Goal: Obtain resource: Download file/media

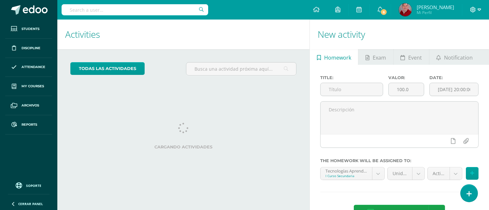
click at [477, 12] on span at bounding box center [476, 9] width 11 height 7
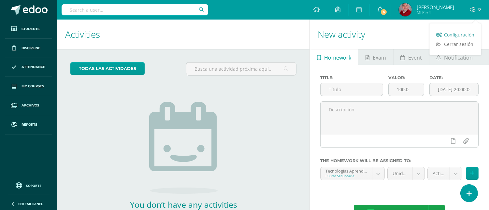
click at [461, 35] on span "Configuración" at bounding box center [460, 35] width 30 height 6
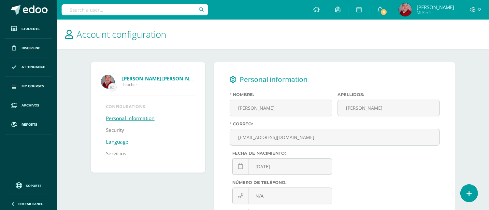
click at [116, 146] on link "Language" at bounding box center [117, 142] width 23 height 12
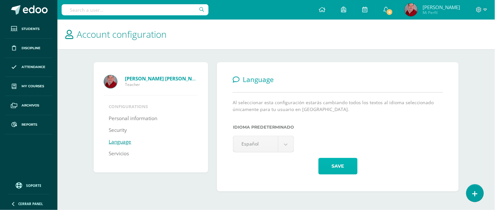
click at [344, 165] on button "Save" at bounding box center [337, 166] width 39 height 17
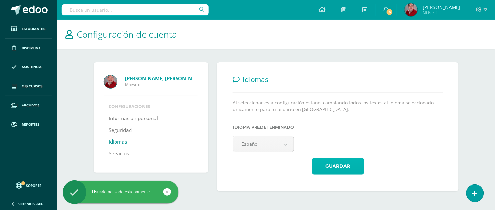
click at [327, 166] on button "Guardar" at bounding box center [338, 166] width 52 height 17
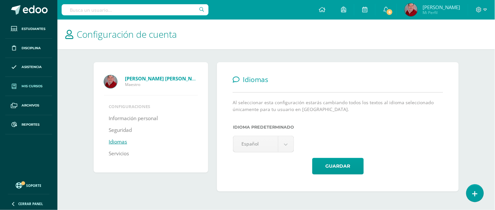
click at [30, 86] on span "Mis cursos" at bounding box center [32, 86] width 21 height 5
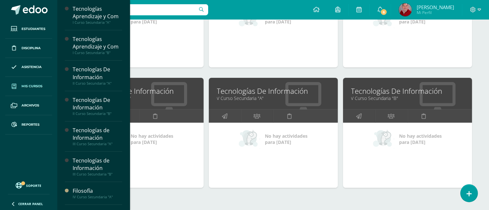
scroll to position [399, 0]
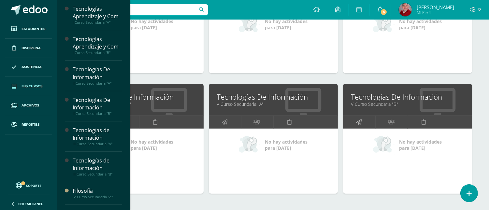
click at [356, 123] on icon at bounding box center [359, 122] width 6 height 13
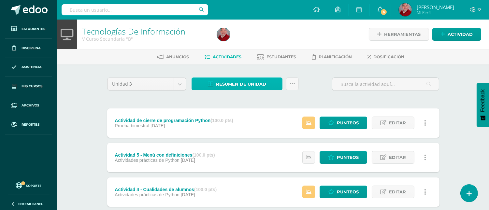
click at [229, 83] on span "Resumen de unidad" at bounding box center [241, 84] width 50 height 12
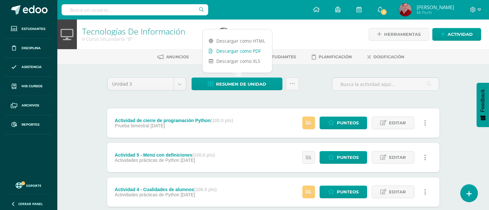
click at [221, 49] on link "Descargar como PDF" at bounding box center [237, 51] width 69 height 10
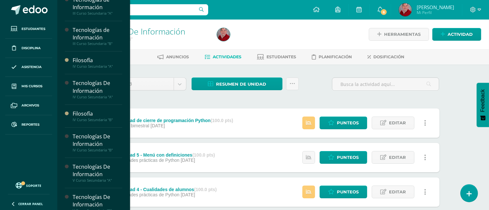
scroll to position [136, 0]
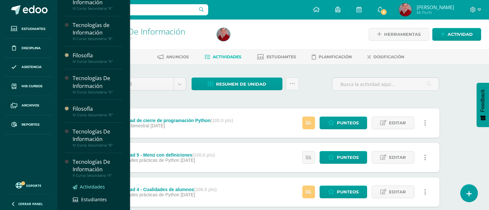
click at [87, 188] on span "Actividades" at bounding box center [92, 187] width 25 height 6
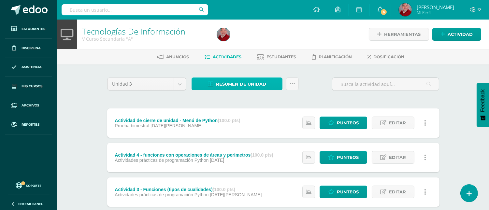
click at [246, 83] on span "Resumen de unidad" at bounding box center [241, 84] width 50 height 12
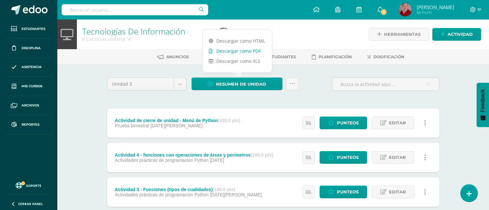
click at [245, 50] on link "Descargar como PDF" at bounding box center [237, 51] width 69 height 10
